Goal: Submit feedback/report problem

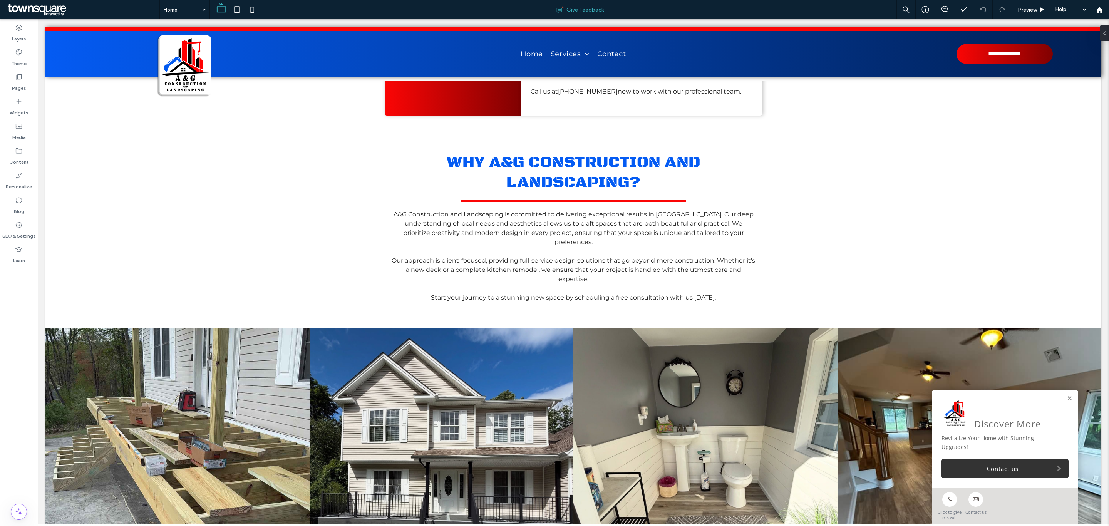
scroll to position [1178, 0]
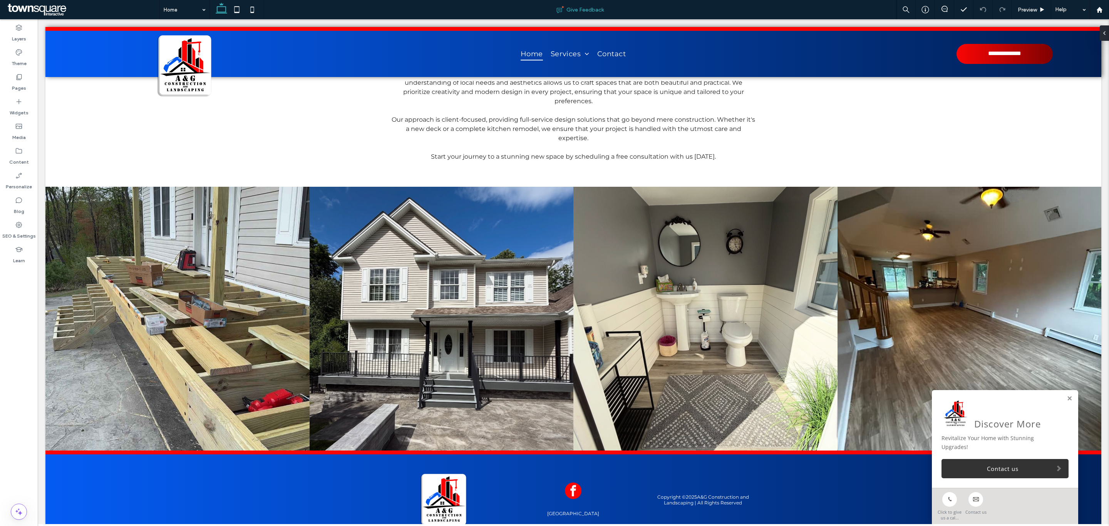
click at [856, 13] on div "Give Feedback" at bounding box center [580, 10] width 632 height 8
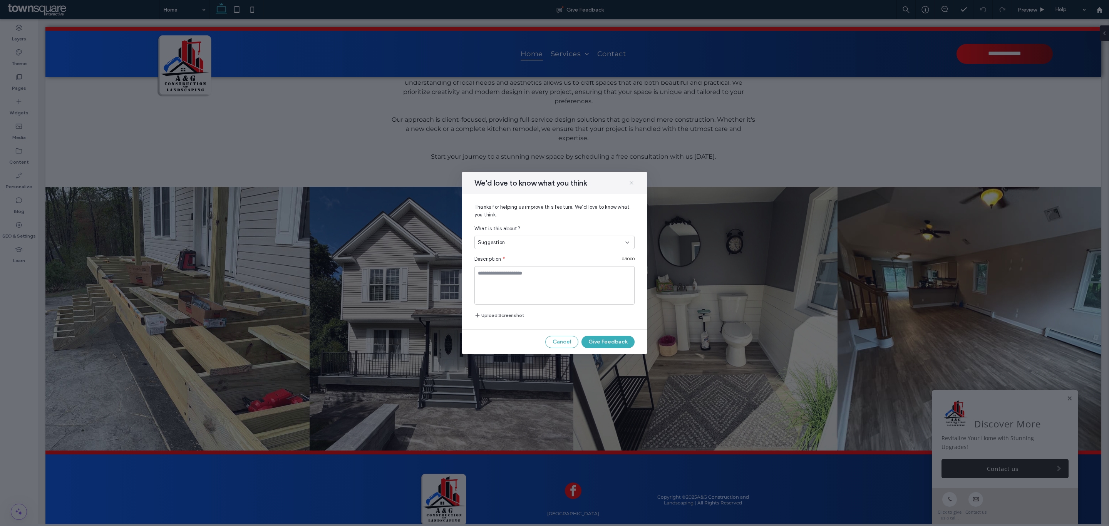
drag, startPoint x: 632, startPoint y: 181, endPoint x: 592, endPoint y: 162, distance: 44.1
click at [630, 181] on icon at bounding box center [631, 183] width 6 height 6
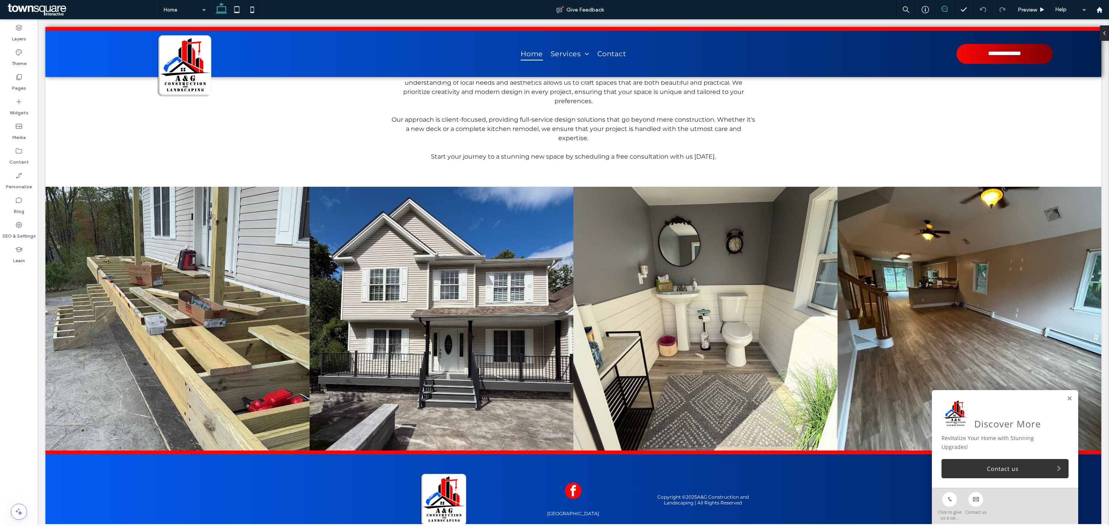
click at [949, 7] on span at bounding box center [944, 9] width 19 height 6
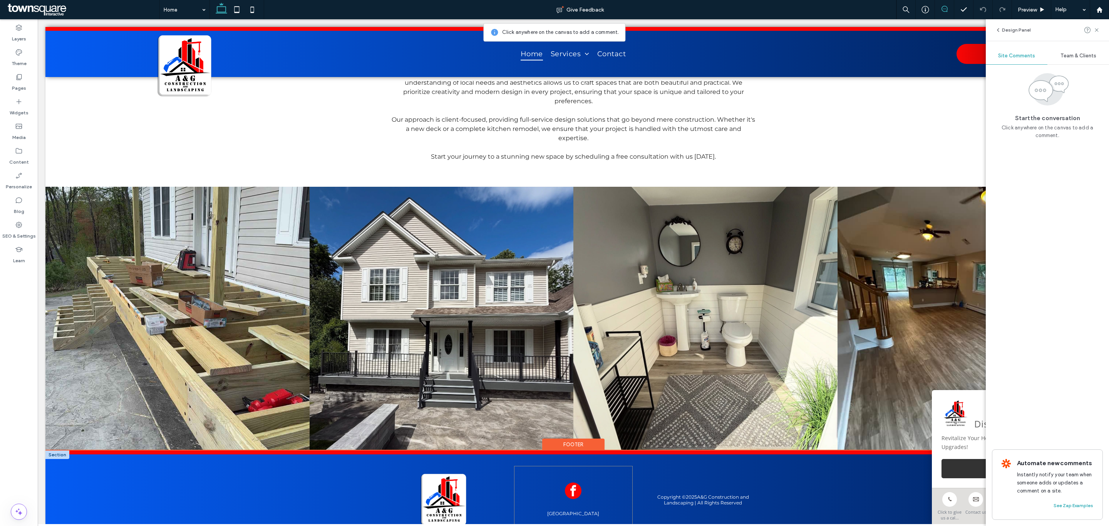
click at [599, 483] on div at bounding box center [573, 492] width 118 height 18
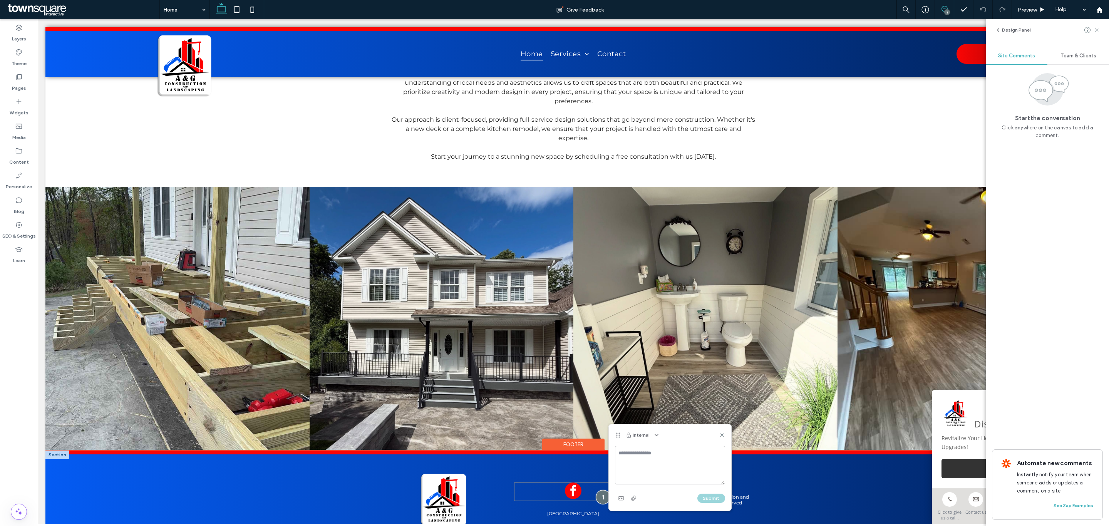
drag, startPoint x: 597, startPoint y: 457, endPoint x: 662, endPoint y: 478, distance: 67.8
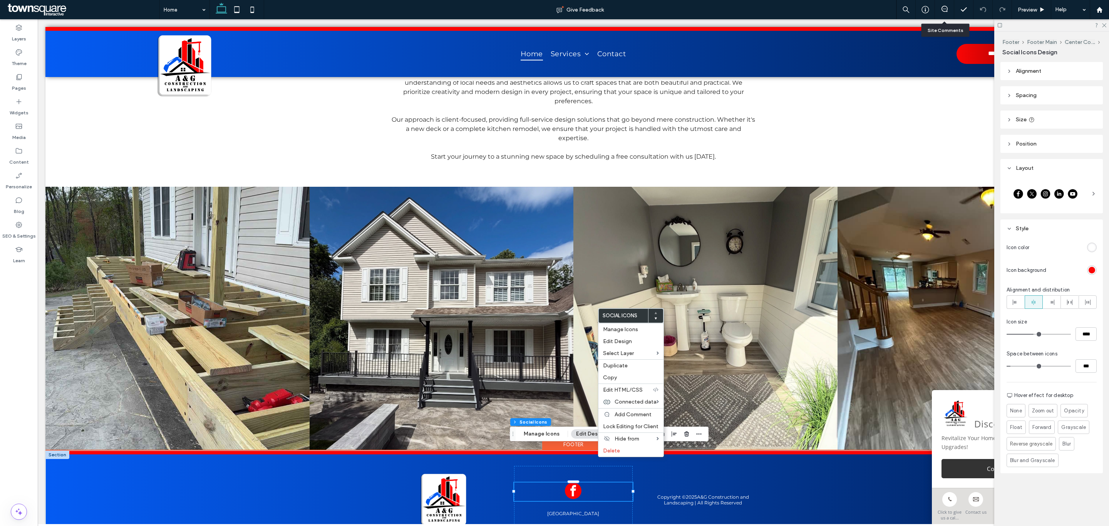
click at [942, 14] on div at bounding box center [944, 9] width 19 height 19
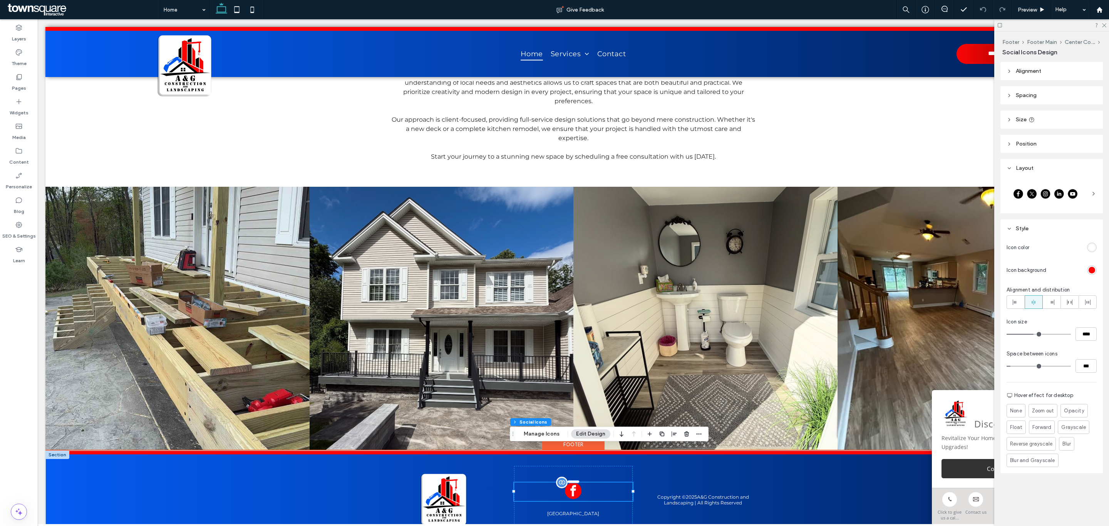
click at [610, 466] on div "[GEOGRAPHIC_DATA]" at bounding box center [573, 499] width 118 height 67
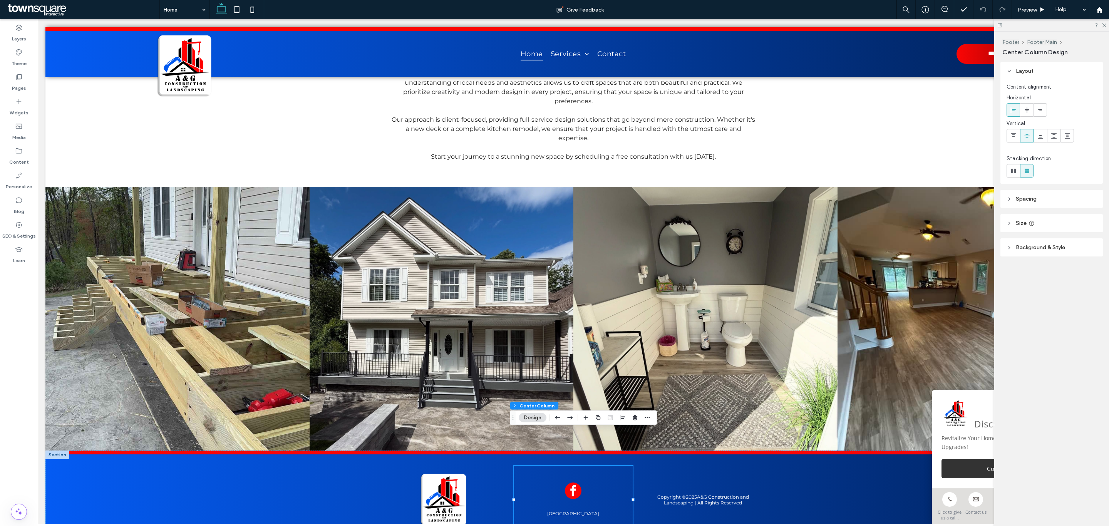
click at [1108, 24] on div at bounding box center [1051, 25] width 115 height 12
click at [1103, 24] on icon at bounding box center [1103, 24] width 5 height 5
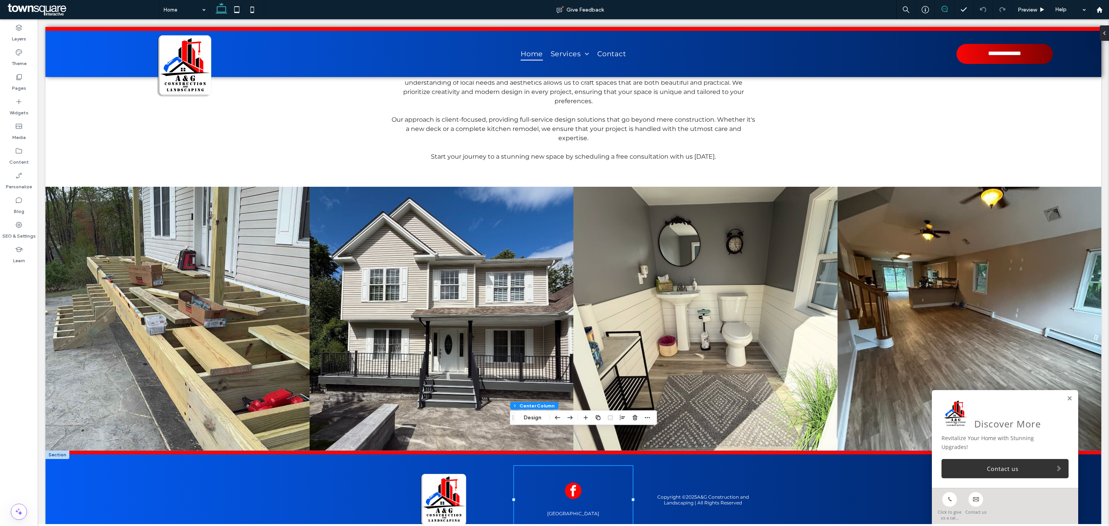
click at [942, 10] on icon at bounding box center [945, 9] width 6 height 6
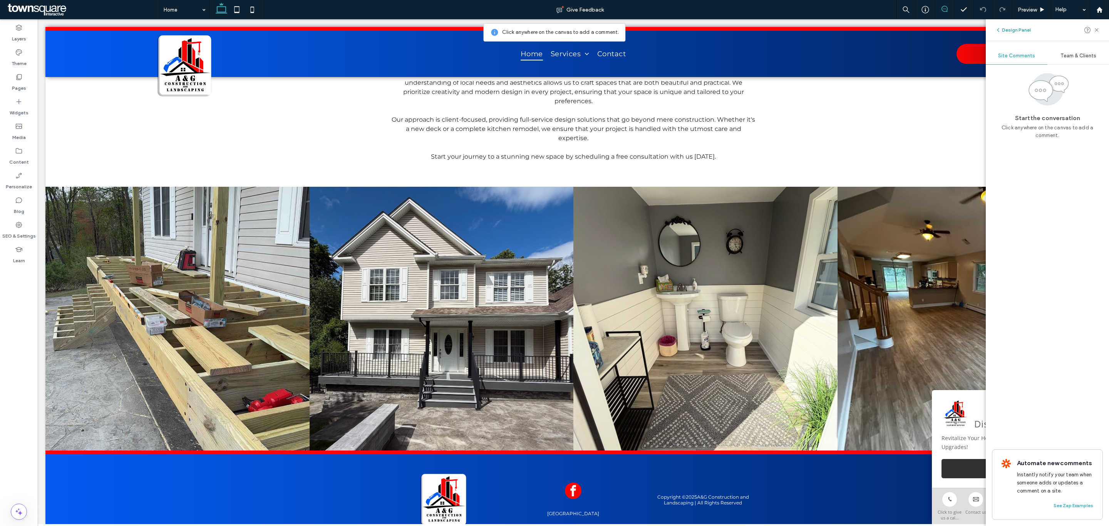
click at [1002, 28] on button "Design Panel" at bounding box center [1013, 29] width 36 height 9
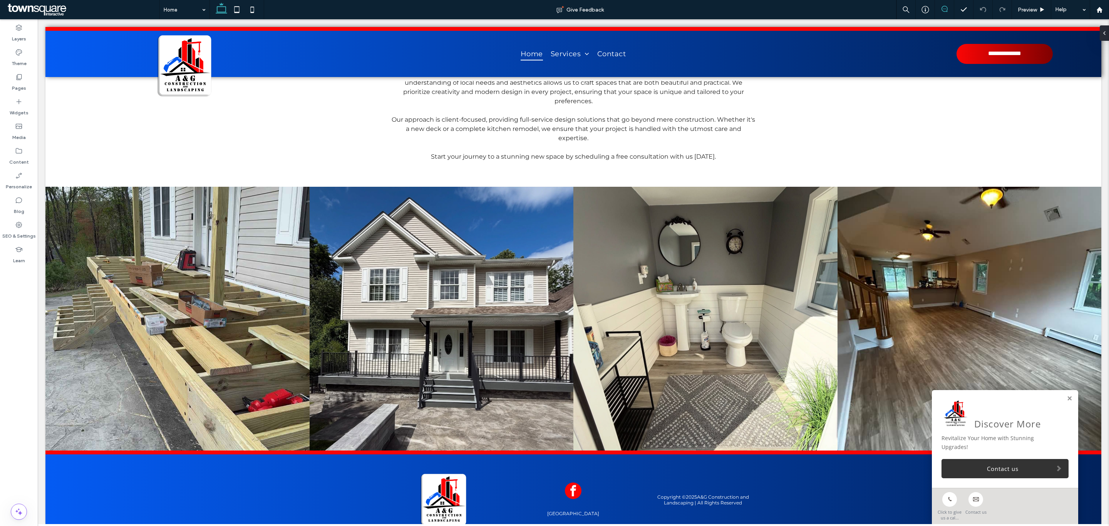
click at [944, 6] on use at bounding box center [945, 9] width 6 height 6
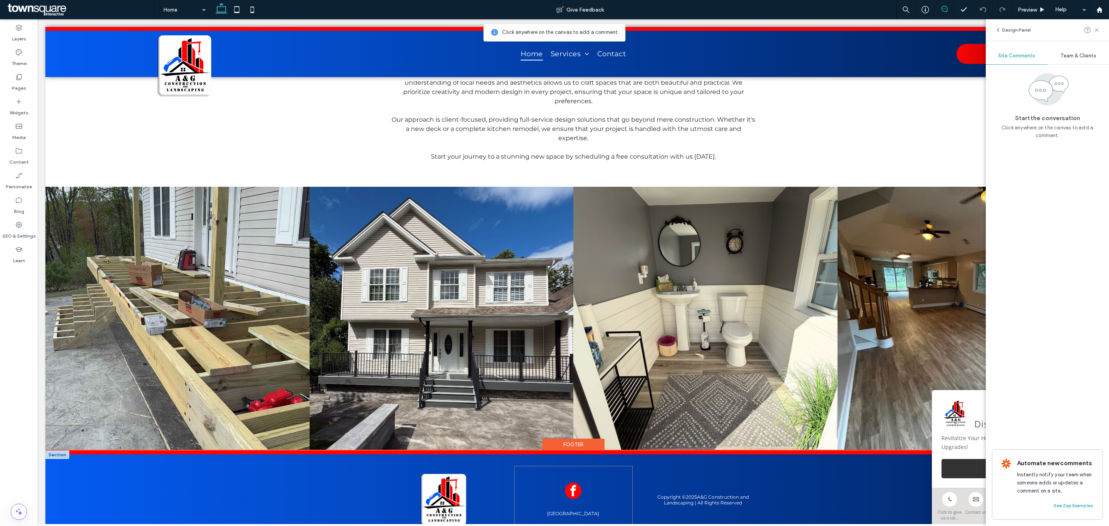
click at [597, 466] on div "[GEOGRAPHIC_DATA]" at bounding box center [573, 499] width 118 height 67
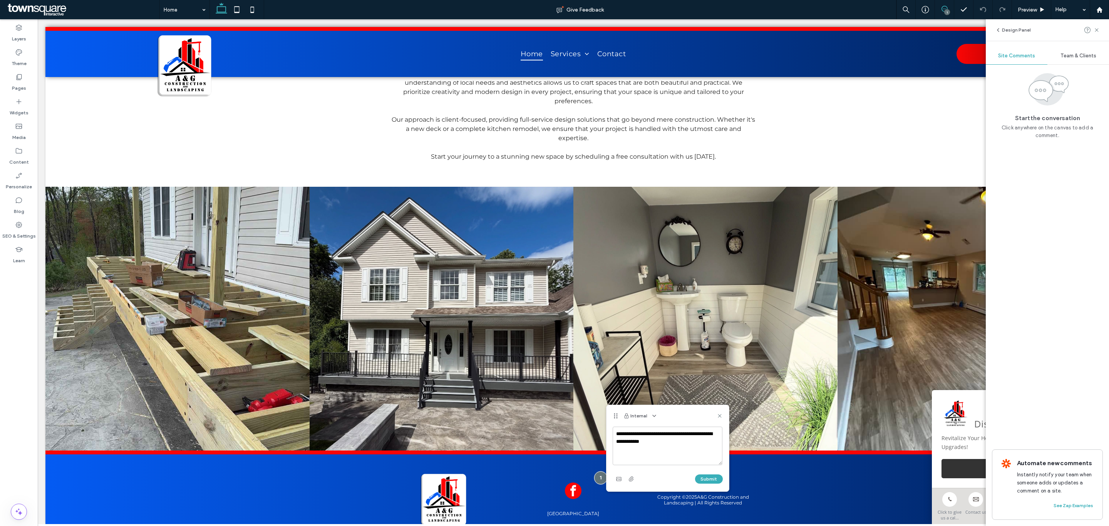
click at [648, 440] on textarea "**********" at bounding box center [668, 446] width 110 height 39
type textarea "**********"
click at [712, 478] on button "Submit" at bounding box center [709, 478] width 28 height 9
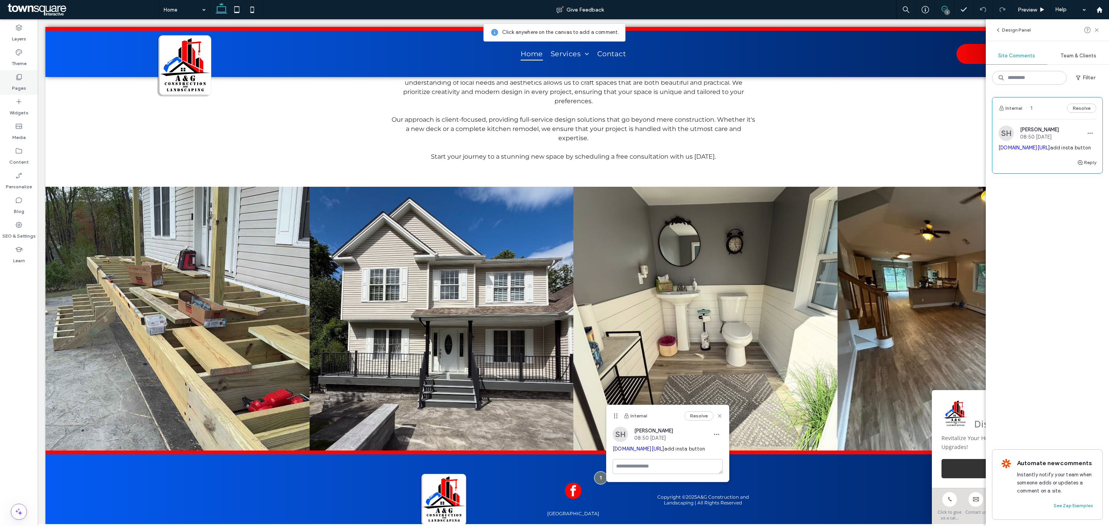
click at [17, 73] on icon at bounding box center [19, 77] width 8 height 8
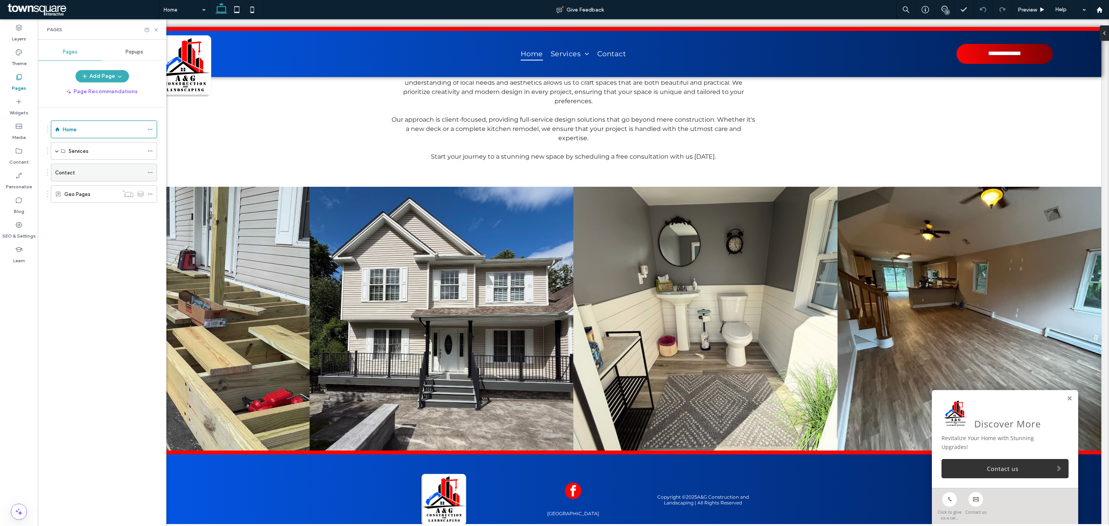
click at [65, 173] on label "Contact" at bounding box center [65, 172] width 20 height 13
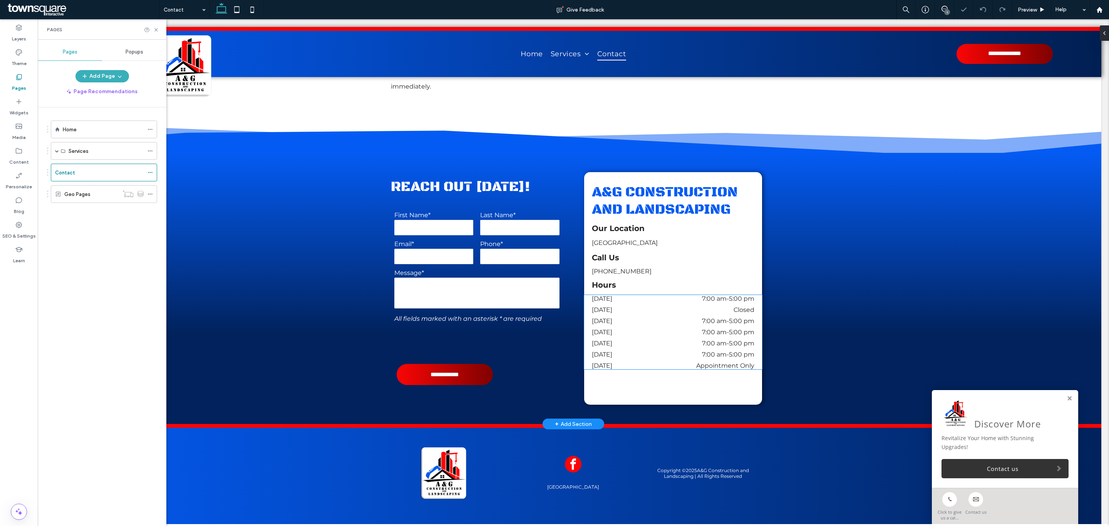
scroll to position [210, 0]
click at [603, 308] on dt "[DATE]" at bounding box center [624, 309] width 65 height 7
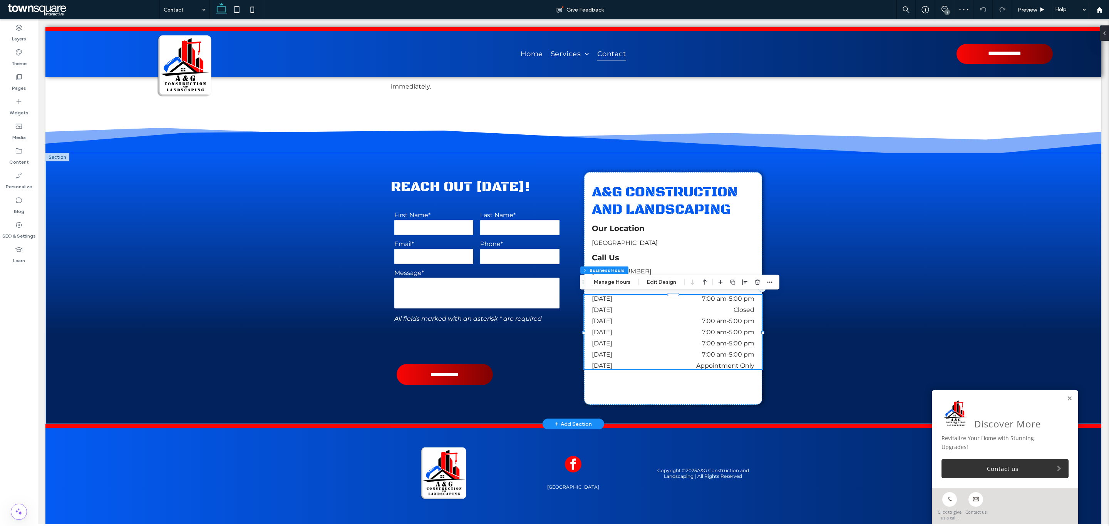
click at [603, 308] on div "[DATE] 7:00 am - 5:00 pm [DATE] Closed [DATE] 7:00 am - 5:00 pm [DATE] 7:00 am …" at bounding box center [673, 332] width 178 height 74
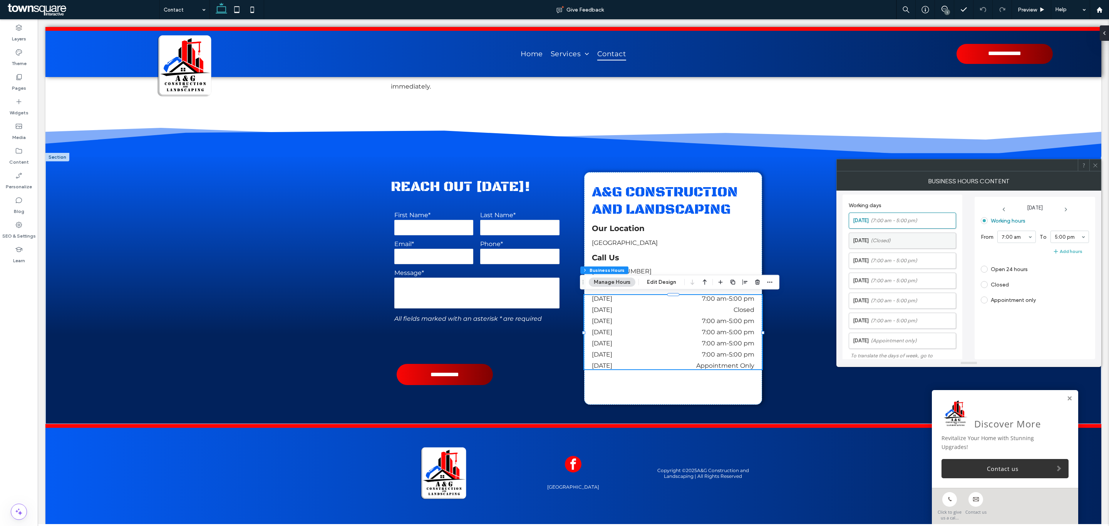
click at [900, 244] on label "[DATE] (Closed)" at bounding box center [904, 240] width 103 height 15
click at [985, 221] on span at bounding box center [984, 220] width 7 height 7
click at [1036, 318] on div "Working hours From 7:00 am To 5:00 pm Add hours Open 24 hours Closed Appointmen…" at bounding box center [1035, 285] width 108 height 141
click at [861, 21] on body "**********" at bounding box center [573, 170] width 1071 height 723
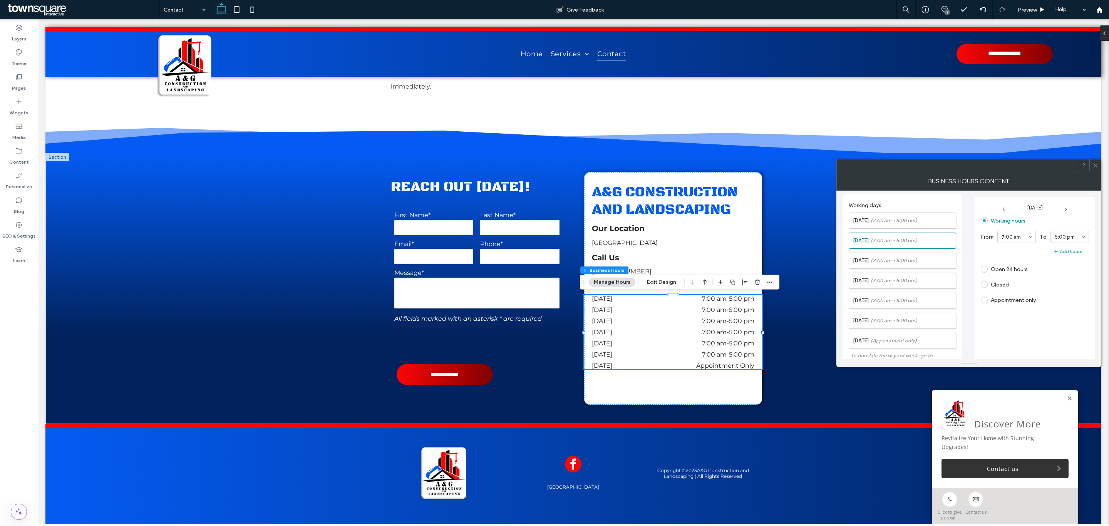
click at [1098, 164] on icon at bounding box center [1096, 166] width 6 height 6
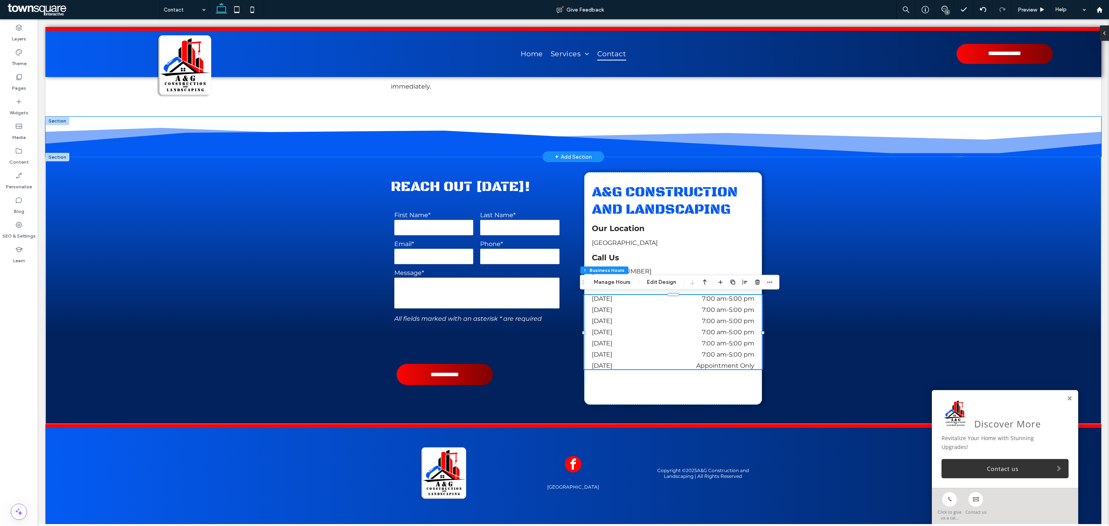
click at [511, 137] on icon at bounding box center [573, 144] width 1056 height 26
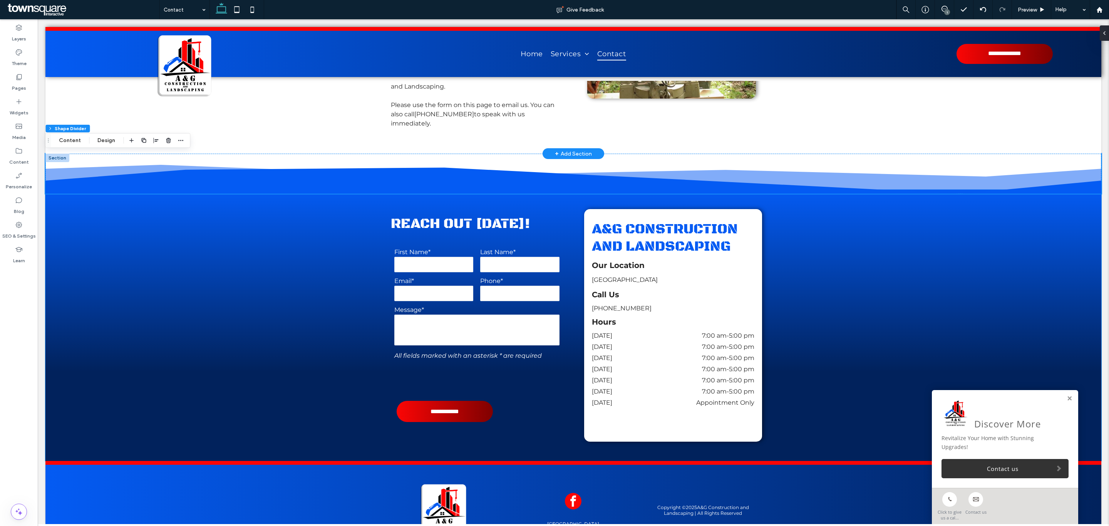
scroll to position [220, 0]
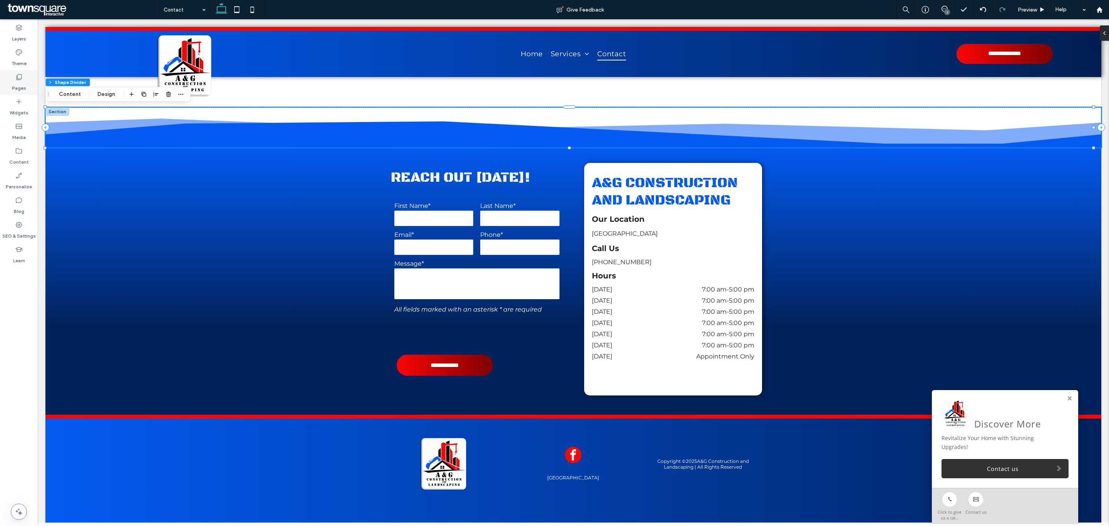
click at [29, 76] on div "Pages" at bounding box center [19, 82] width 38 height 25
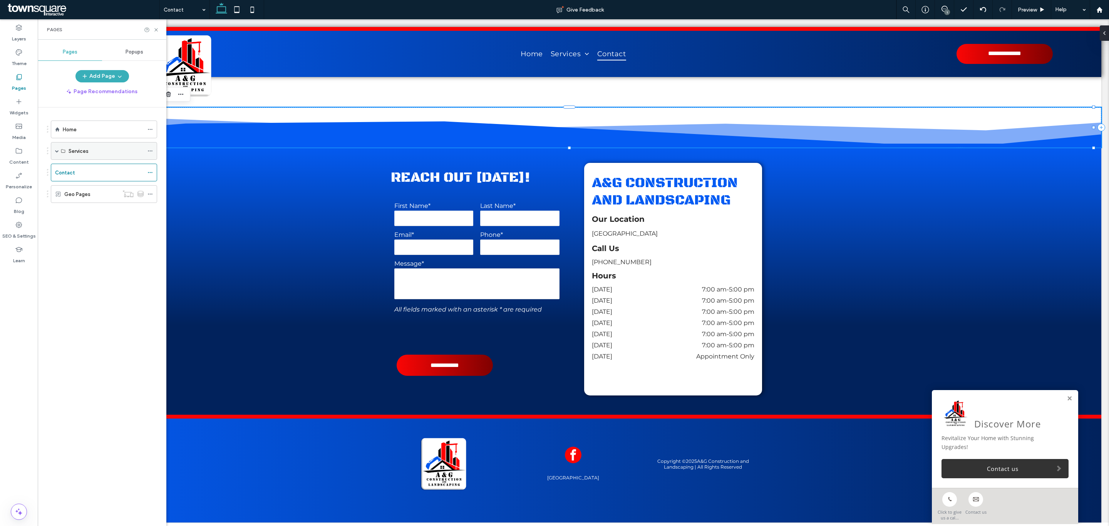
click at [55, 153] on span at bounding box center [57, 151] width 4 height 4
click at [104, 206] on label "Decks, Kitchens & Bathrooms" at bounding box center [103, 204] width 69 height 13
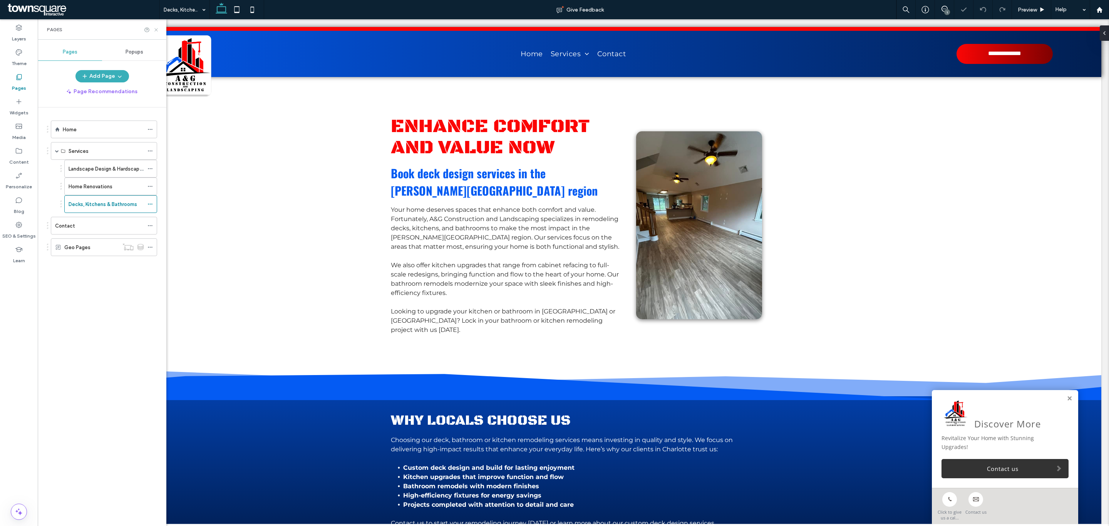
drag, startPoint x: 156, startPoint y: 28, endPoint x: 514, endPoint y: 120, distance: 369.4
click at [156, 28] on icon at bounding box center [156, 30] width 6 height 6
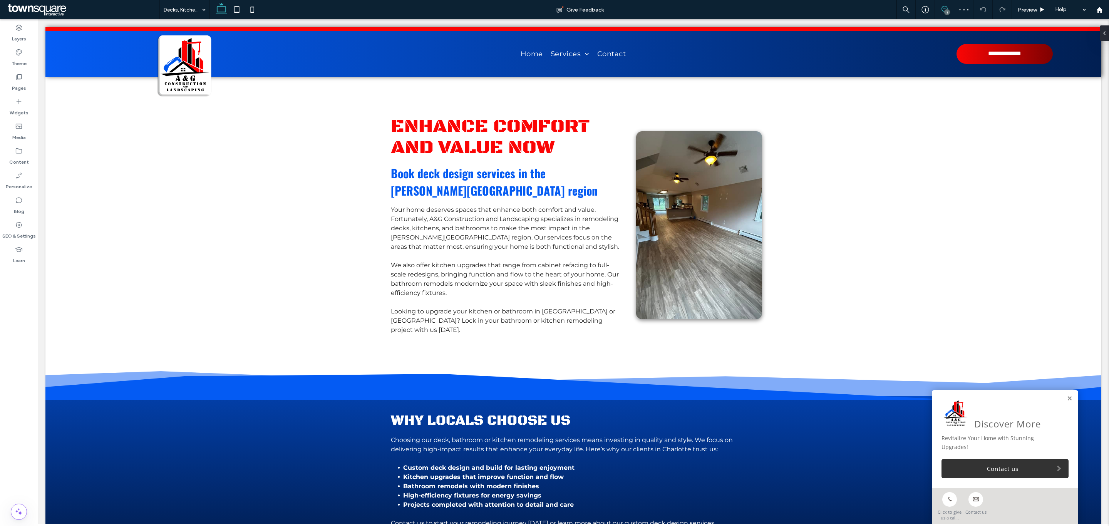
click at [947, 7] on span at bounding box center [944, 9] width 19 height 6
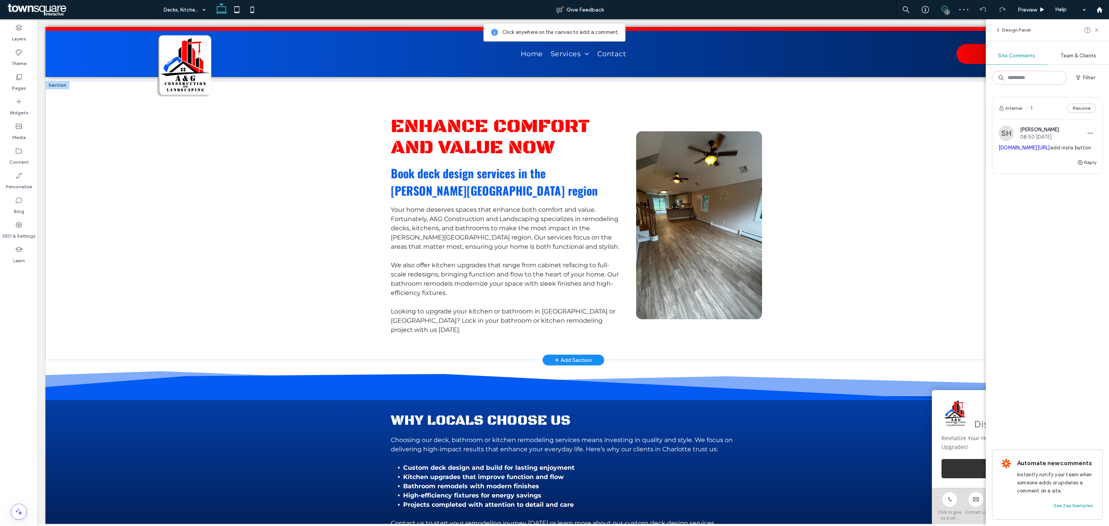
click at [734, 163] on img at bounding box center [699, 225] width 126 height 188
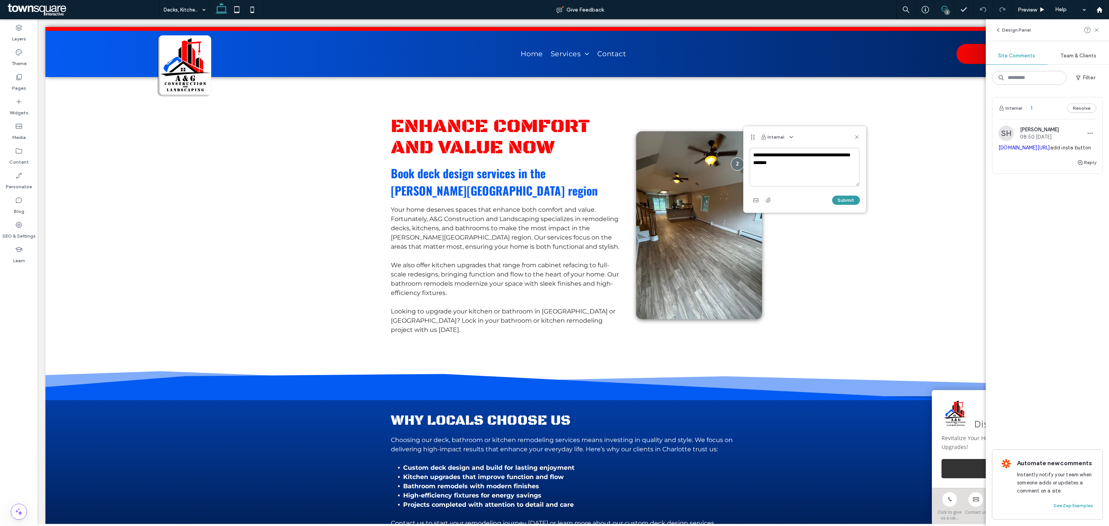
type textarea "**********"
drag, startPoint x: 858, startPoint y: 200, endPoint x: 853, endPoint y: 200, distance: 5.0
click at [857, 200] on button "Submit" at bounding box center [846, 200] width 28 height 9
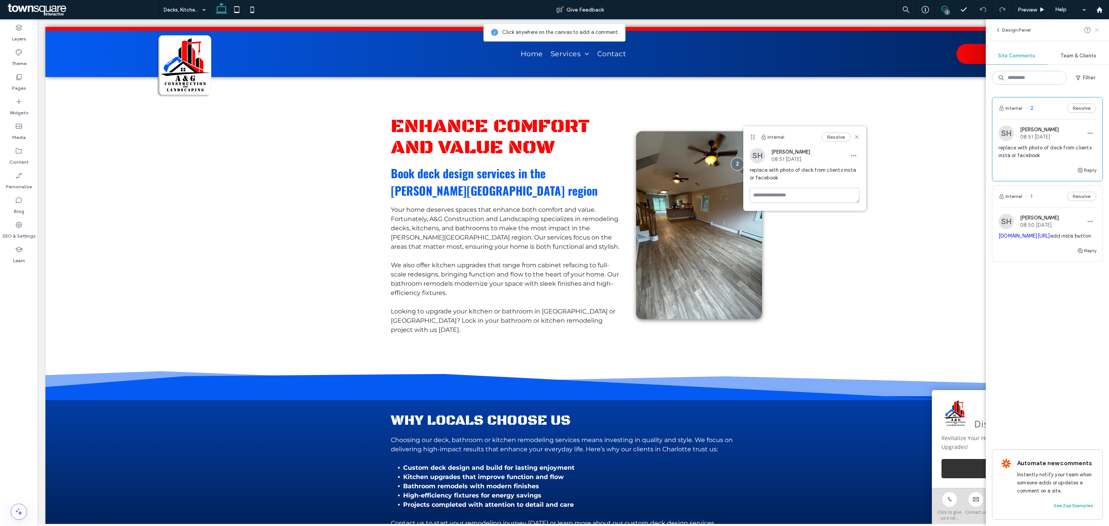
click at [1095, 30] on icon at bounding box center [1097, 30] width 6 height 6
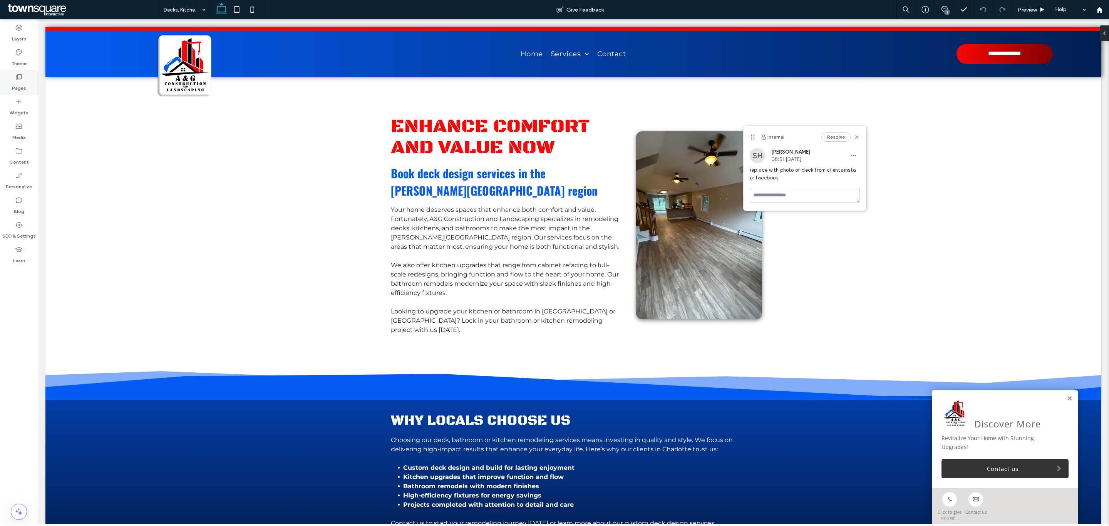
click at [31, 71] on div "Pages" at bounding box center [19, 82] width 38 height 25
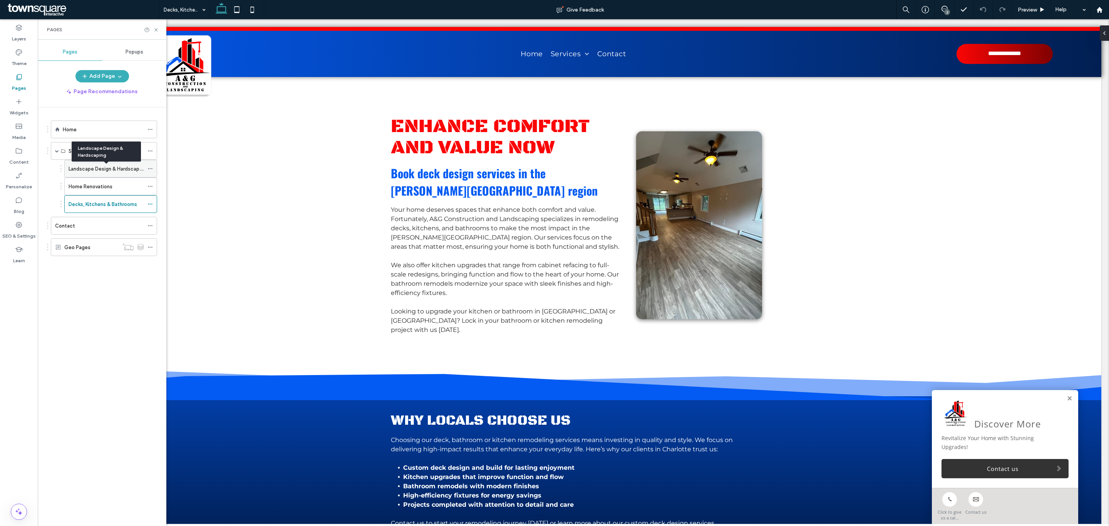
click at [88, 166] on label "Landscape Design & Hardscaping" at bounding box center [108, 168] width 78 height 13
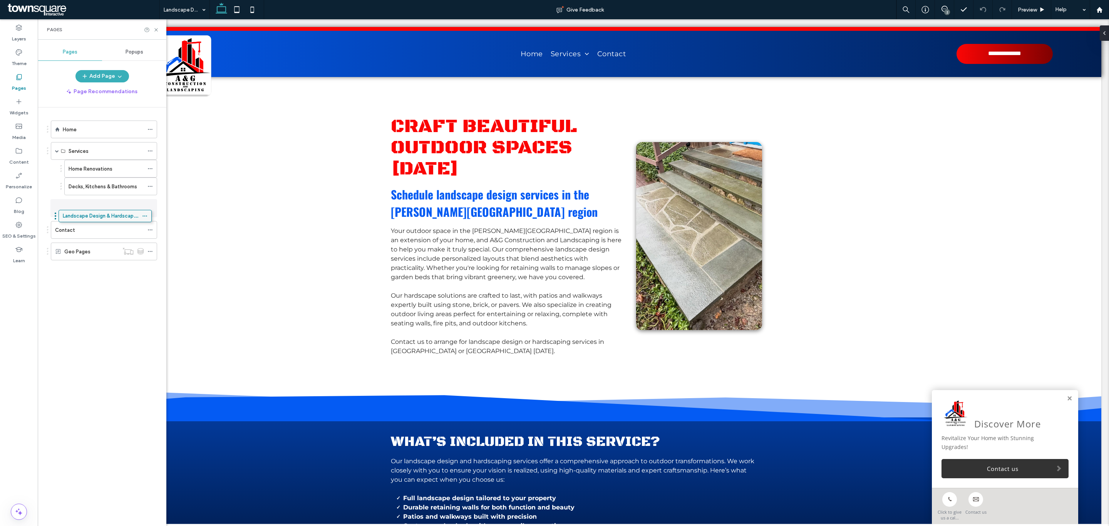
drag, startPoint x: 114, startPoint y: 170, endPoint x: 109, endPoint y: 215, distance: 45.4
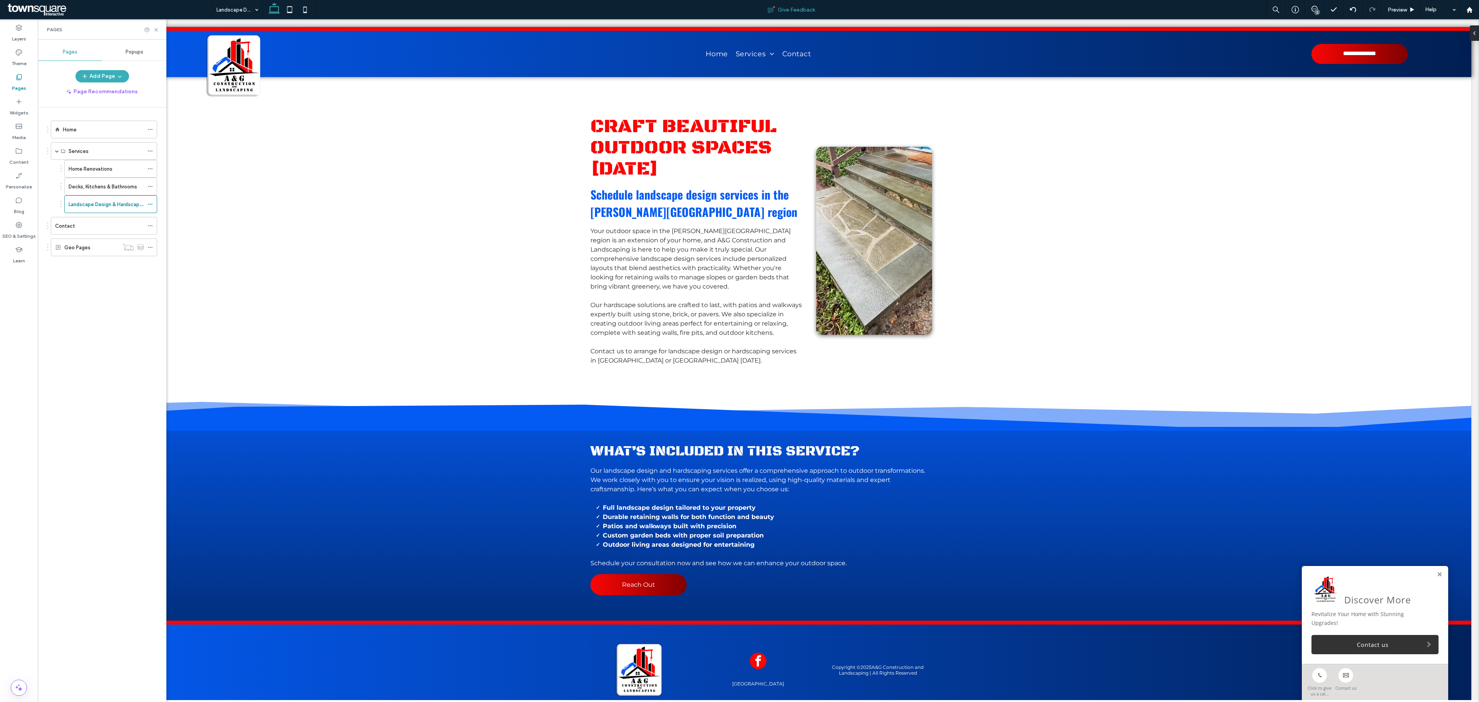
drag, startPoint x: 1021, startPoint y: 0, endPoint x: 1205, endPoint y: 12, distance: 185.2
click at [1109, 12] on div "Give Feedback" at bounding box center [791, 10] width 949 height 8
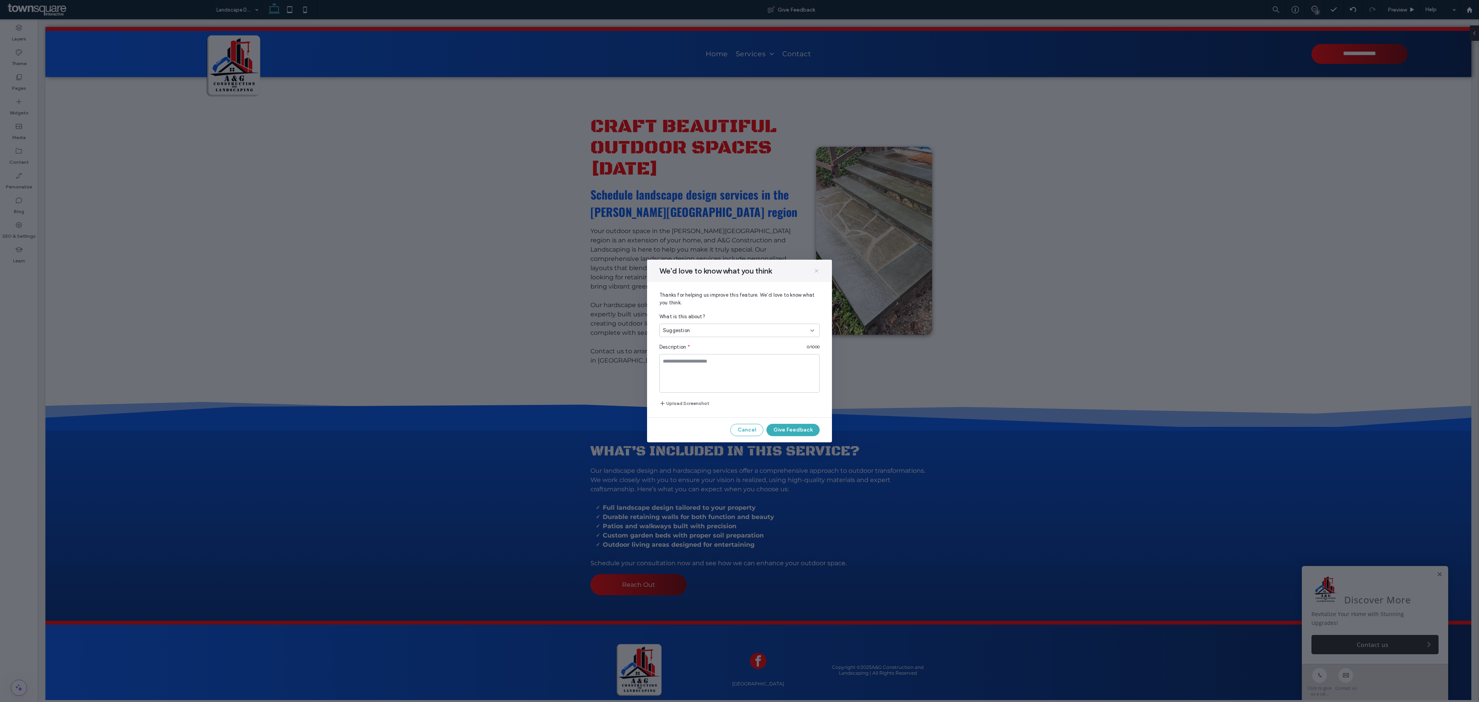
drag, startPoint x: 816, startPoint y: 270, endPoint x: 893, endPoint y: 212, distance: 96.3
click at [816, 270] on icon at bounding box center [816, 271] width 6 height 6
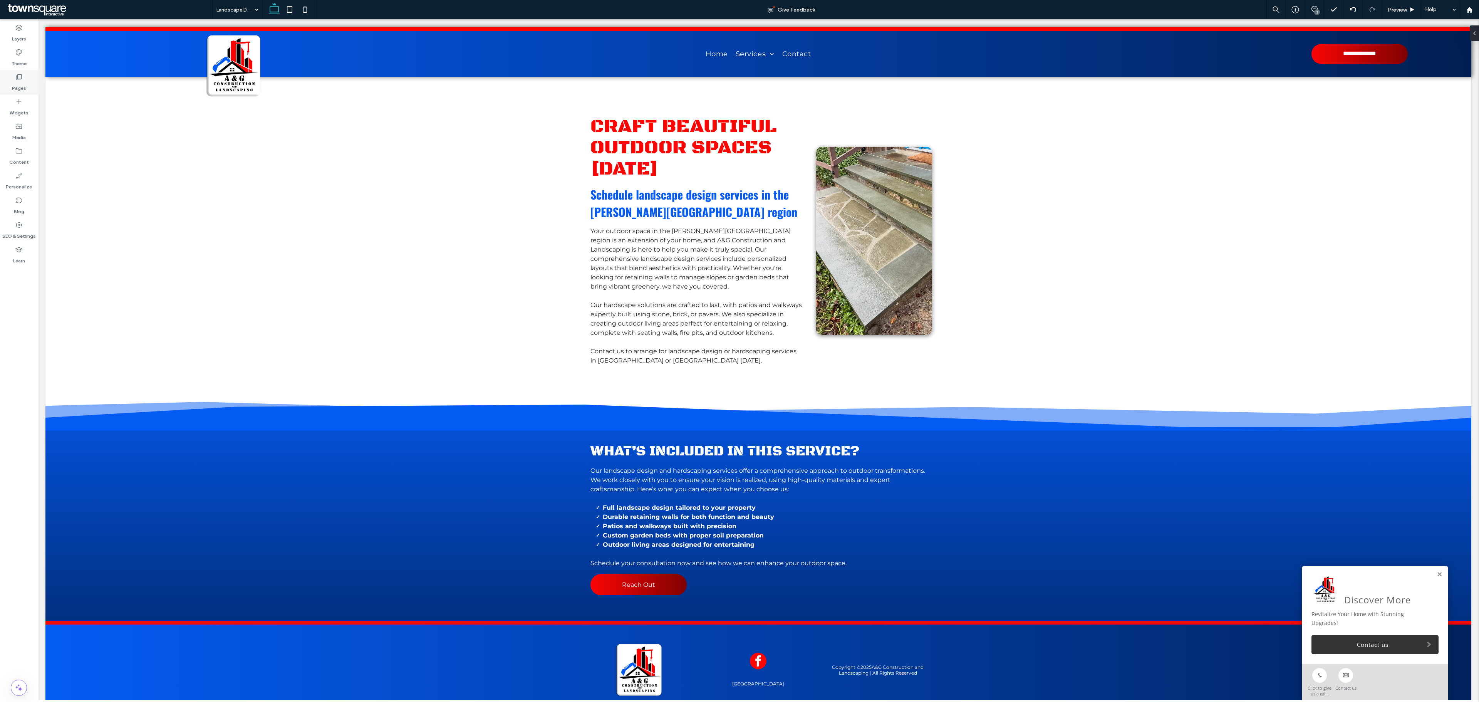
click at [5, 75] on div "Pages" at bounding box center [19, 82] width 38 height 25
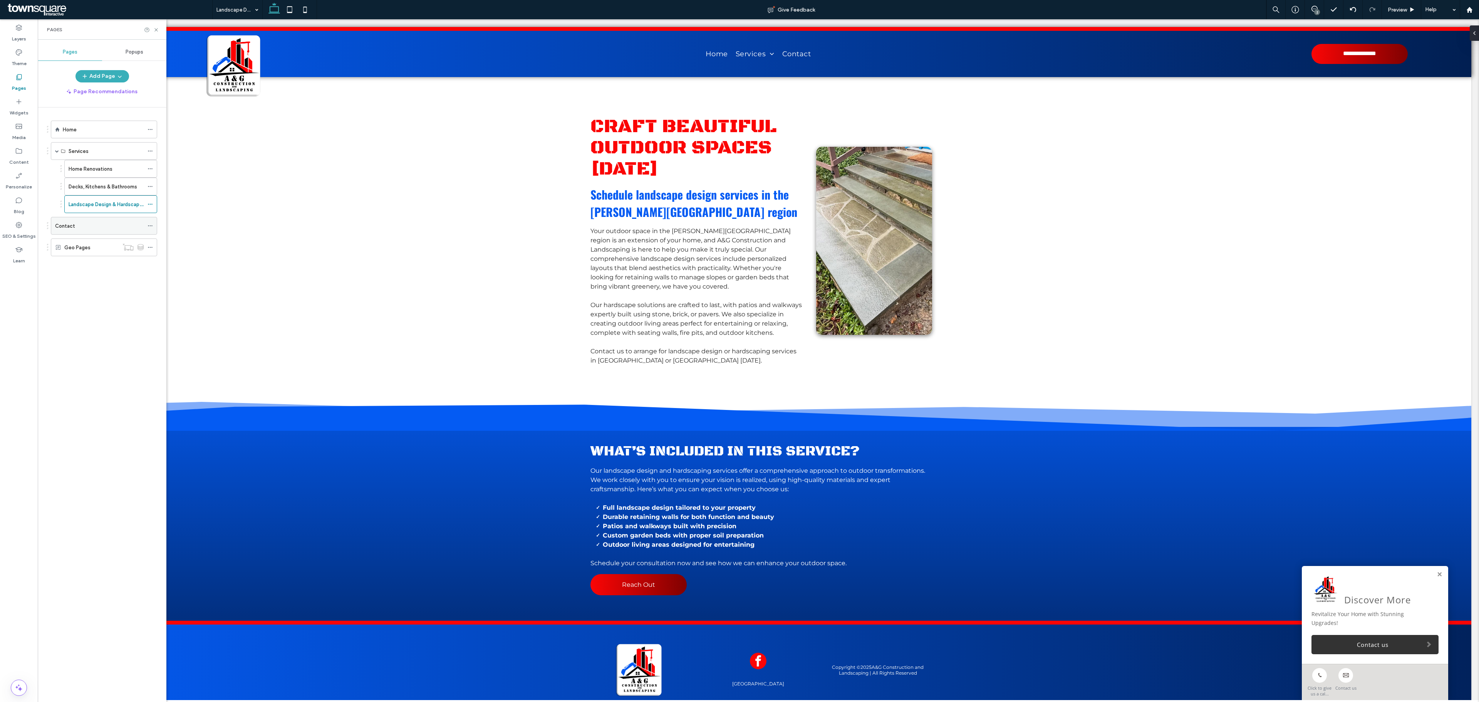
click at [89, 223] on div "Contact" at bounding box center [99, 225] width 89 height 17
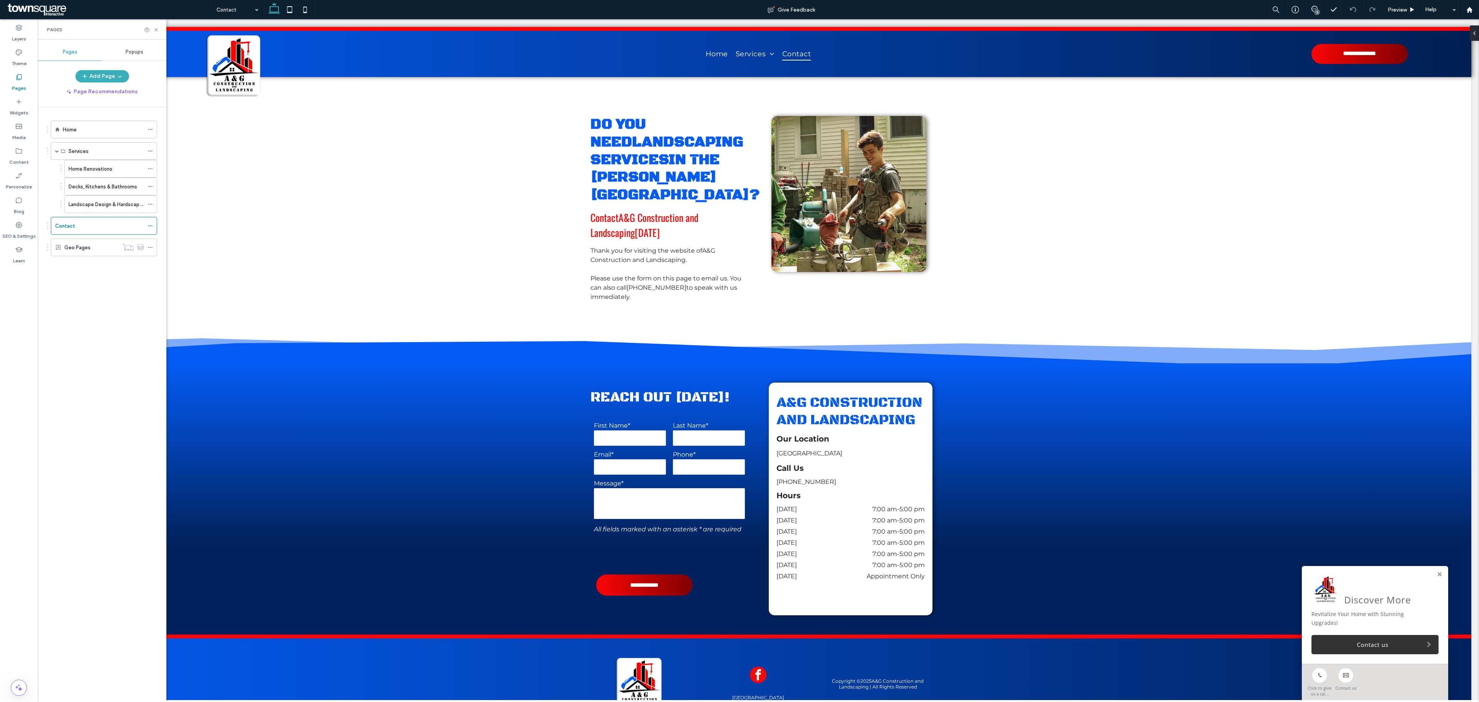
click at [1109, 12] on div "2" at bounding box center [1314, 10] width 19 height 8
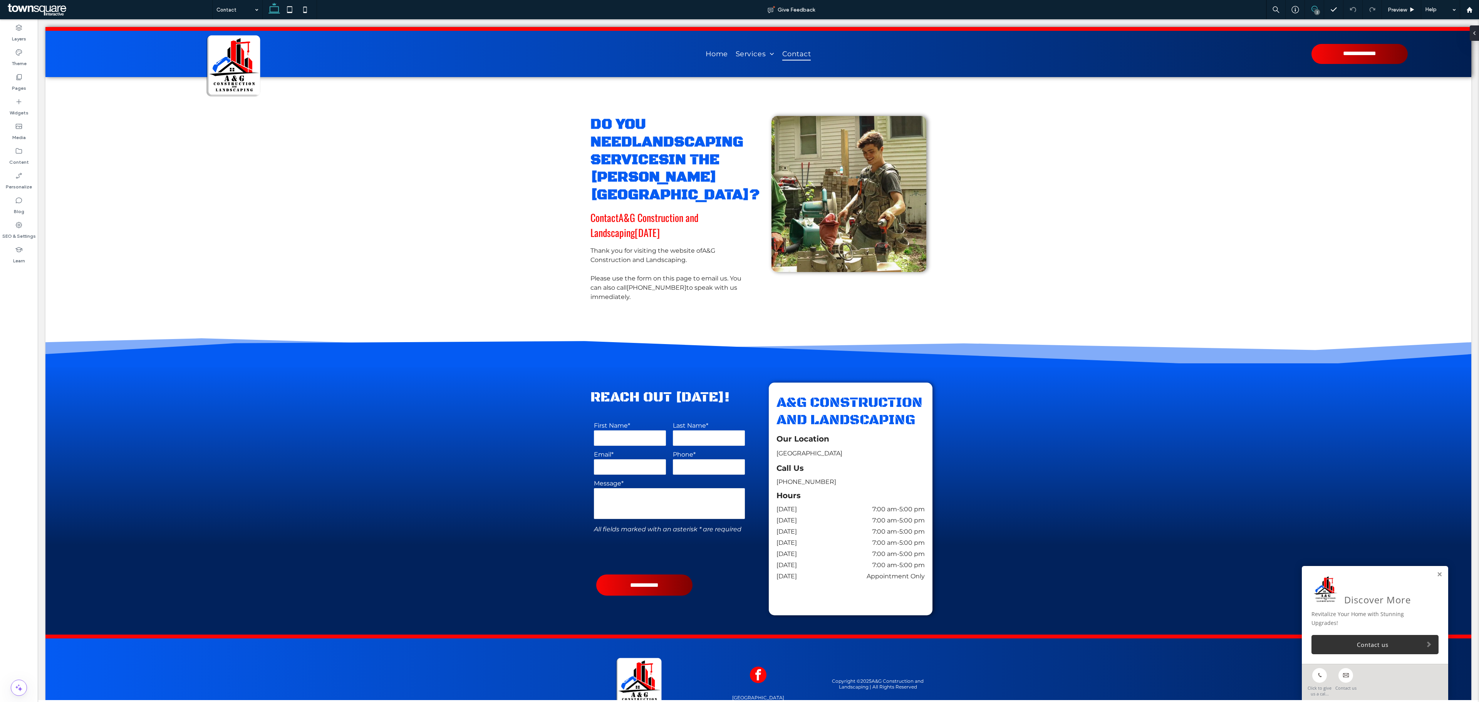
click at [1109, 7] on icon at bounding box center [1314, 9] width 6 height 6
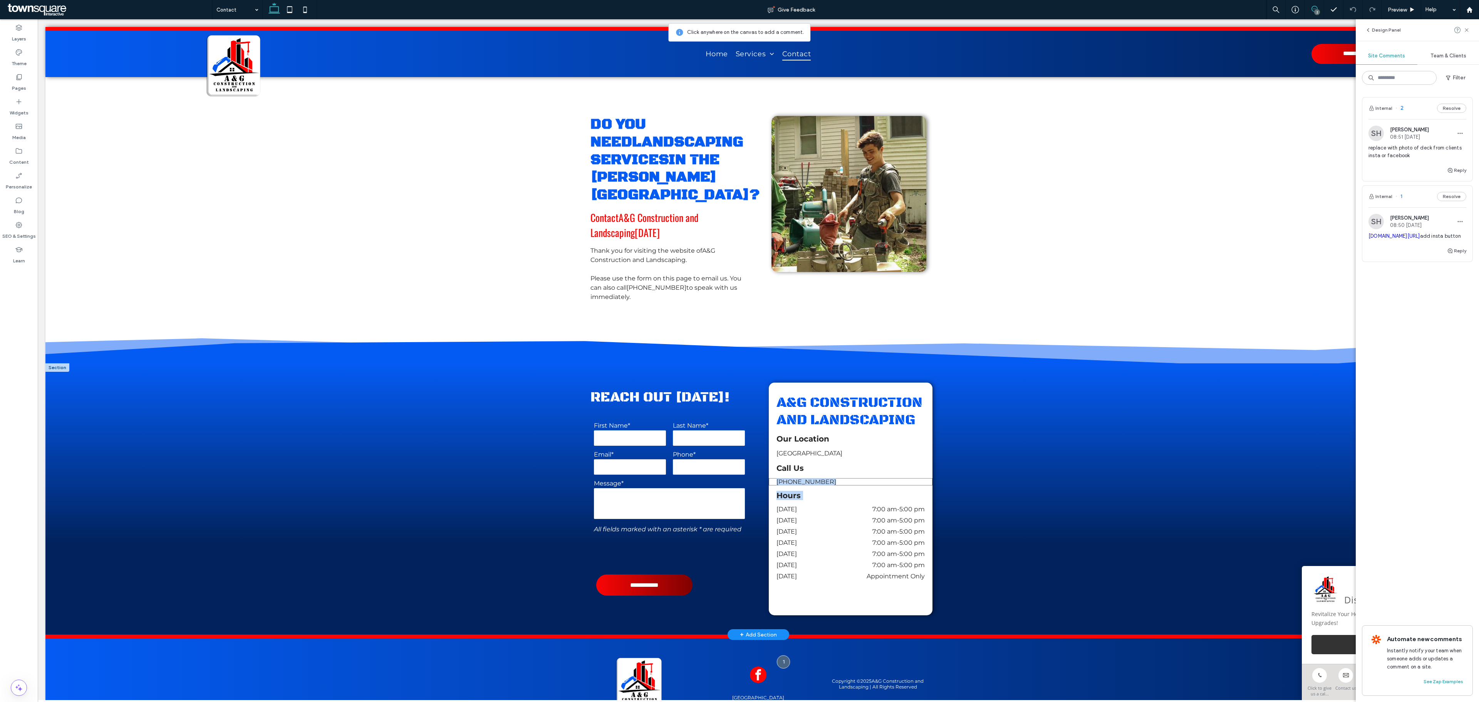
drag, startPoint x: 914, startPoint y: 479, endPoint x: 914, endPoint y: 487, distance: 7.7
click at [914, 484] on div "A&G Construction and Landscaping [GEOGRAPHIC_DATA], [GEOGRAPHIC_DATA] 12533 Our…" at bounding box center [851, 498] width 164 height 233
click at [914, 485] on div "[PHONE_NUMBER]" at bounding box center [851, 481] width 164 height 7
click at [939, 516] on div "**********" at bounding box center [758, 498] width 462 height 271
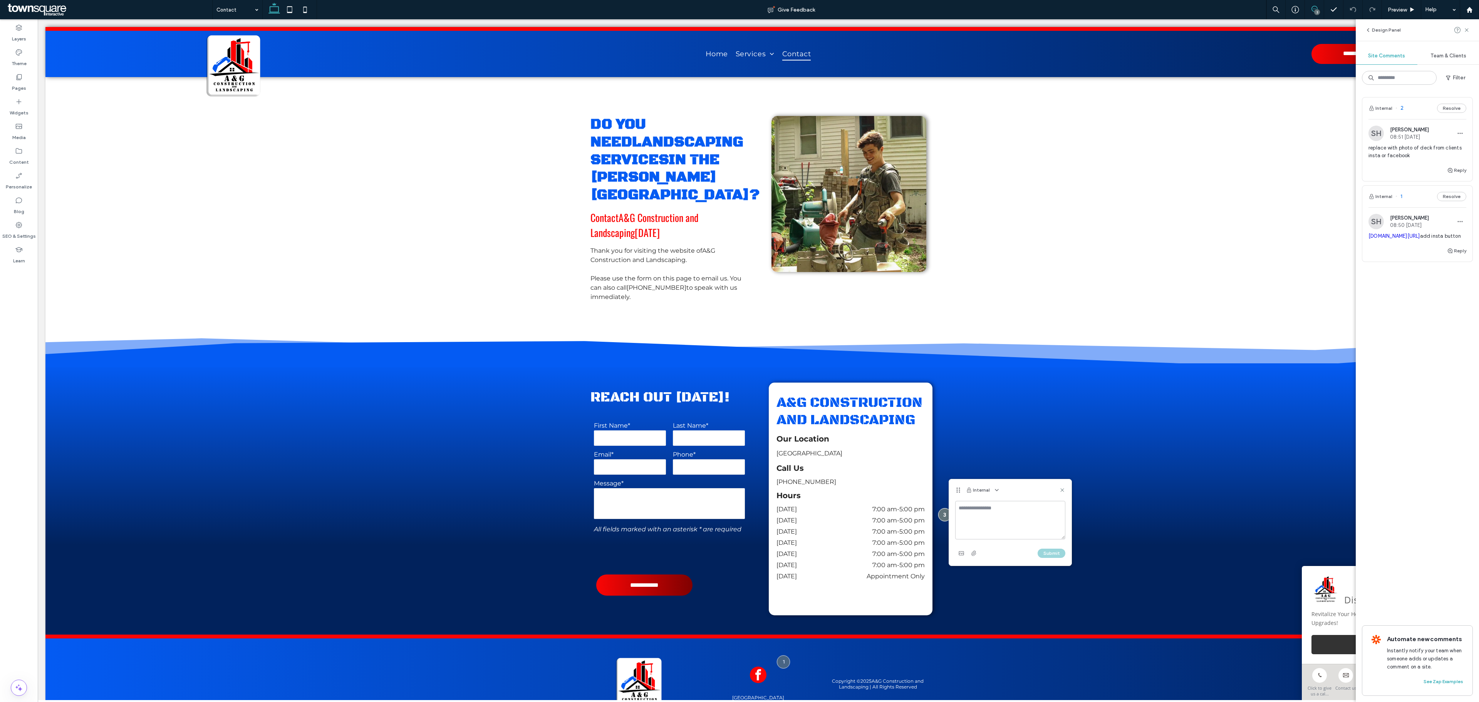
click at [984, 517] on textarea at bounding box center [1010, 520] width 110 height 39
click at [1045, 517] on textarea "**********" at bounding box center [1009, 520] width 109 height 39
type textarea "**********"
click at [1058, 526] on button "Submit" at bounding box center [1051, 552] width 28 height 9
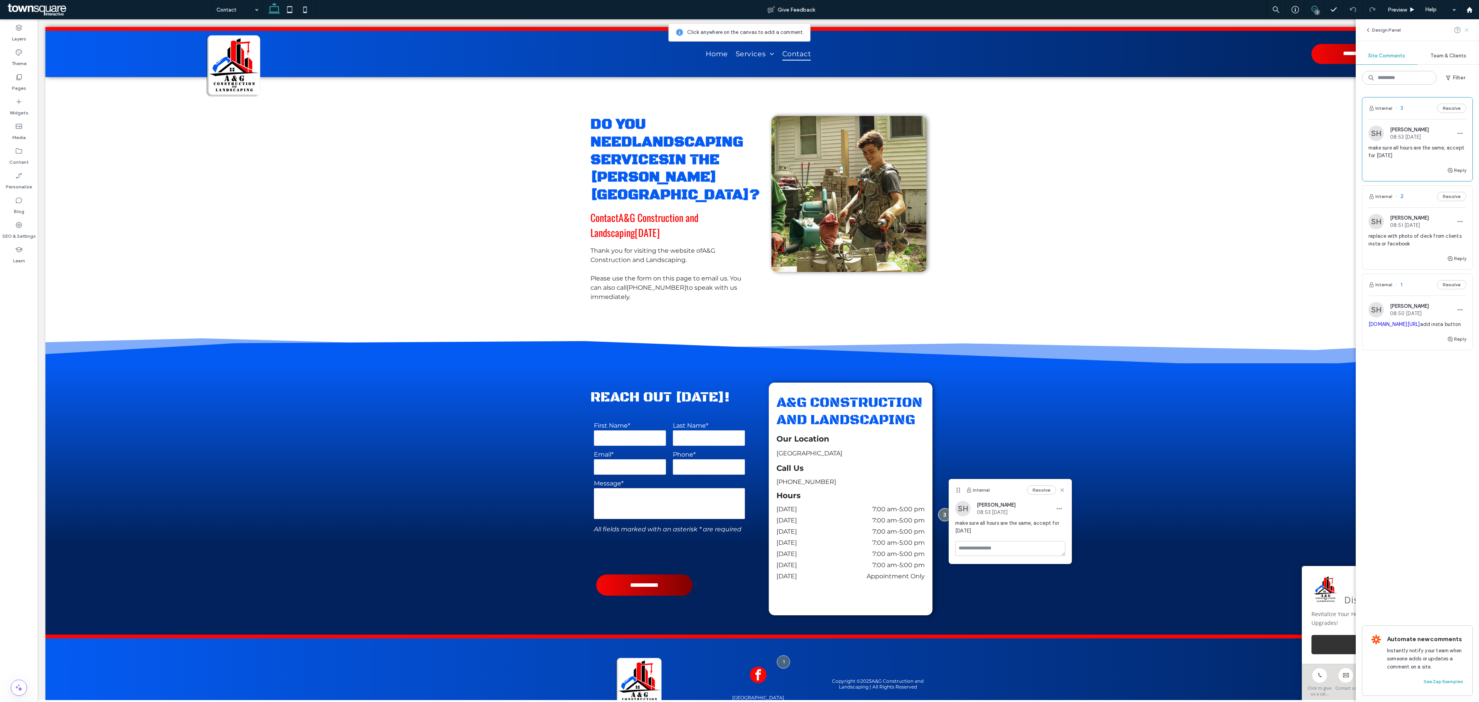
click at [1109, 28] on use at bounding box center [1466, 29] width 3 height 3
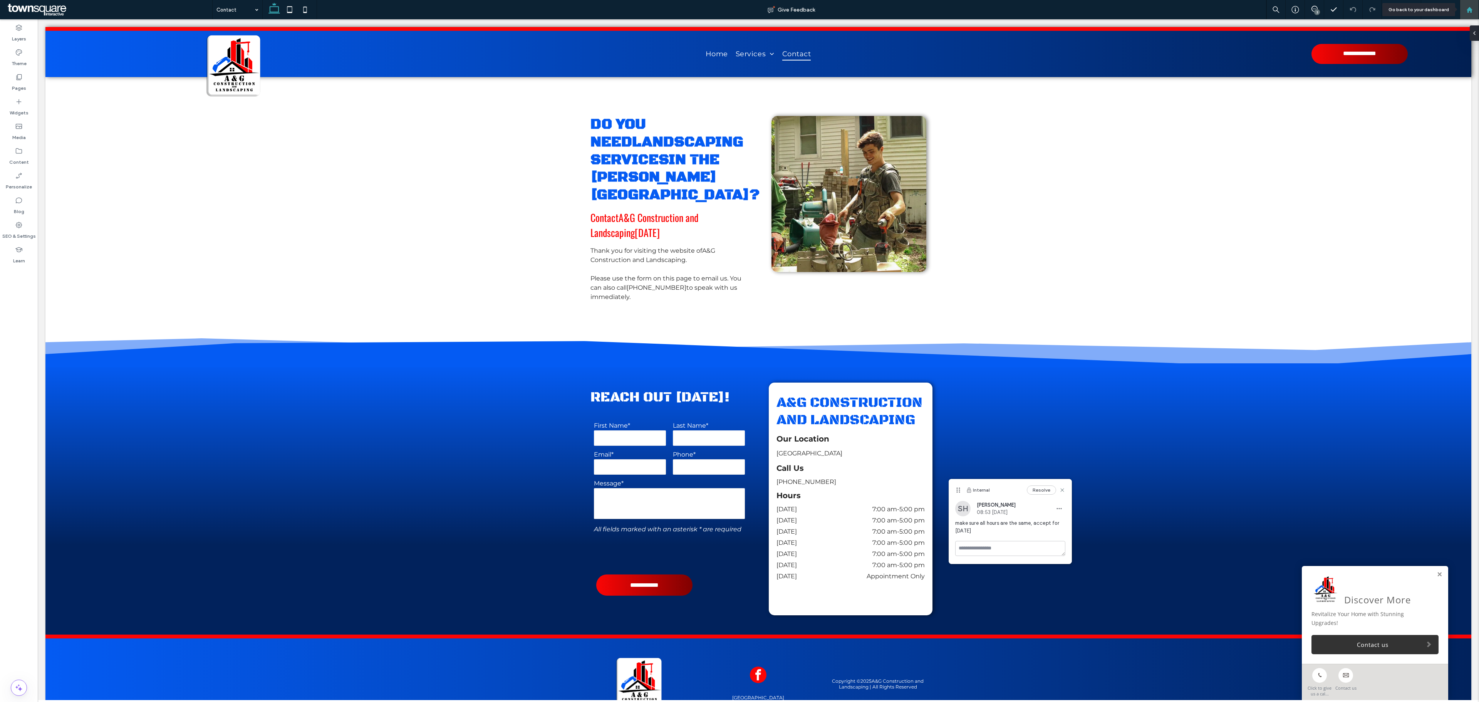
click at [1109, 11] on div at bounding box center [1469, 9] width 19 height 19
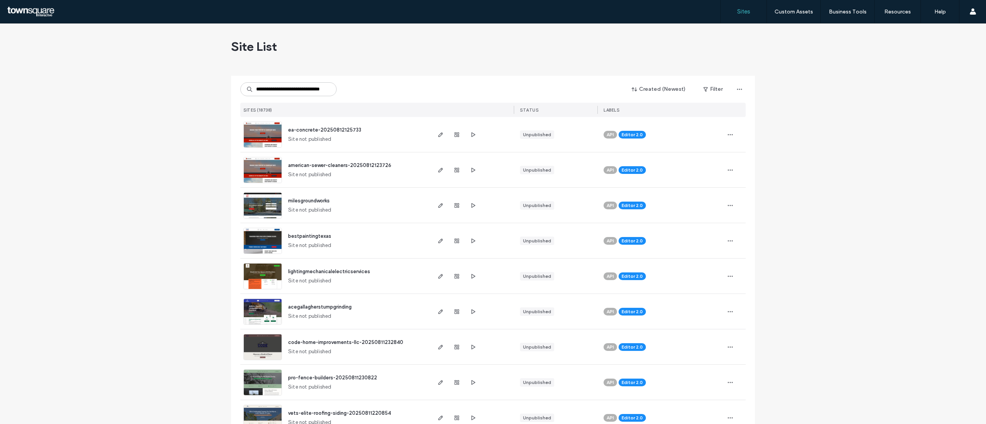
scroll to position [0, 22]
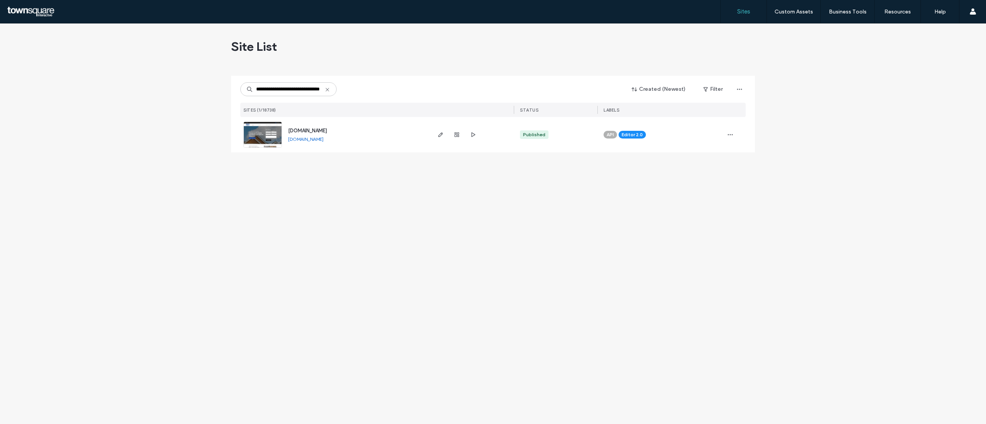
type input "**********"
click at [253, 136] on img at bounding box center [263, 148] width 38 height 52
